Goal: Navigation & Orientation: Find specific page/section

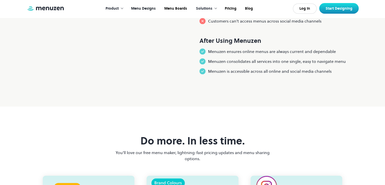
scroll to position [503, 0]
click at [136, 11] on link "Menu Designs" at bounding box center [142, 9] width 33 height 16
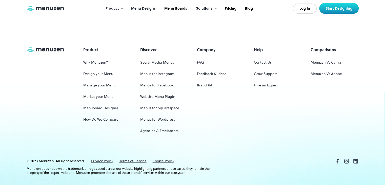
scroll to position [2372, 0]
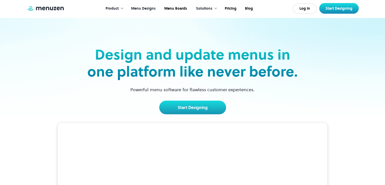
click at [146, 9] on link "Menu Designs" at bounding box center [142, 9] width 33 height 16
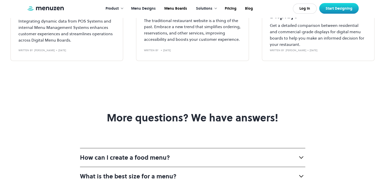
scroll to position [2020, 0]
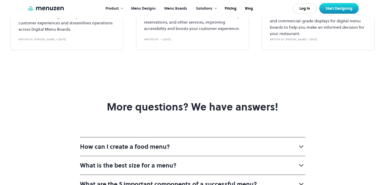
click at [174, 7] on link "Menu Boards" at bounding box center [174, 9] width 31 height 16
